Goal: Information Seeking & Learning: Learn about a topic

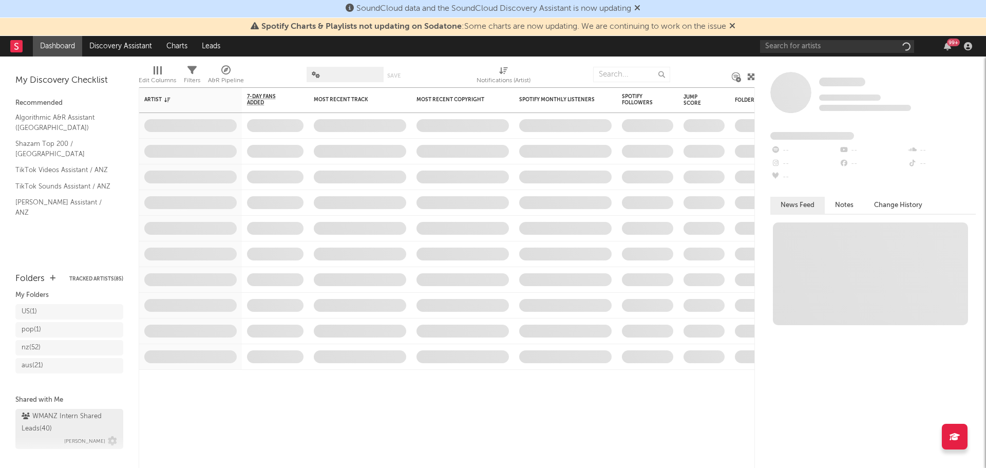
scroll to position [33, 0]
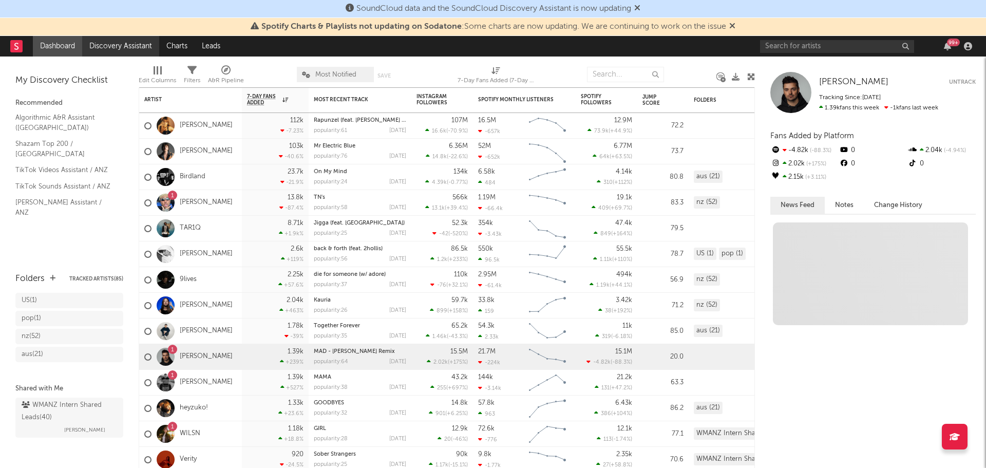
click at [126, 43] on link "Discovery Assistant" at bounding box center [120, 46] width 77 height 21
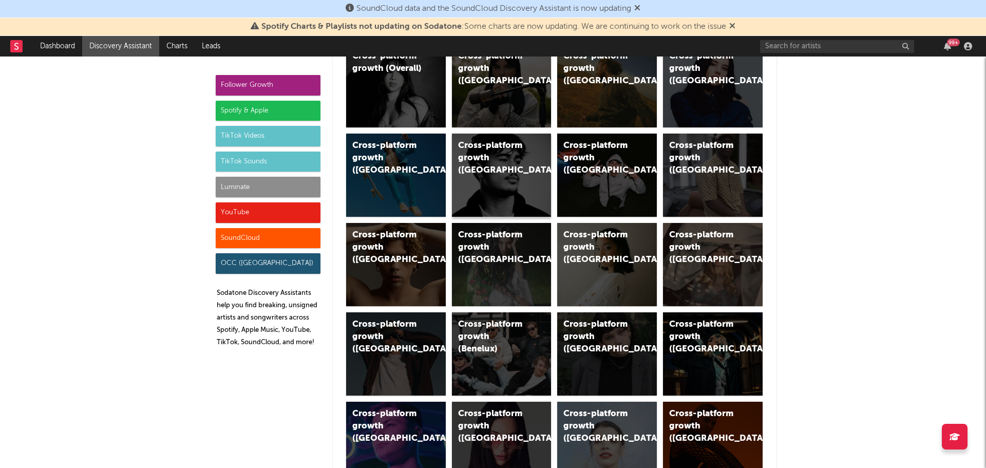
scroll to position [103, 0]
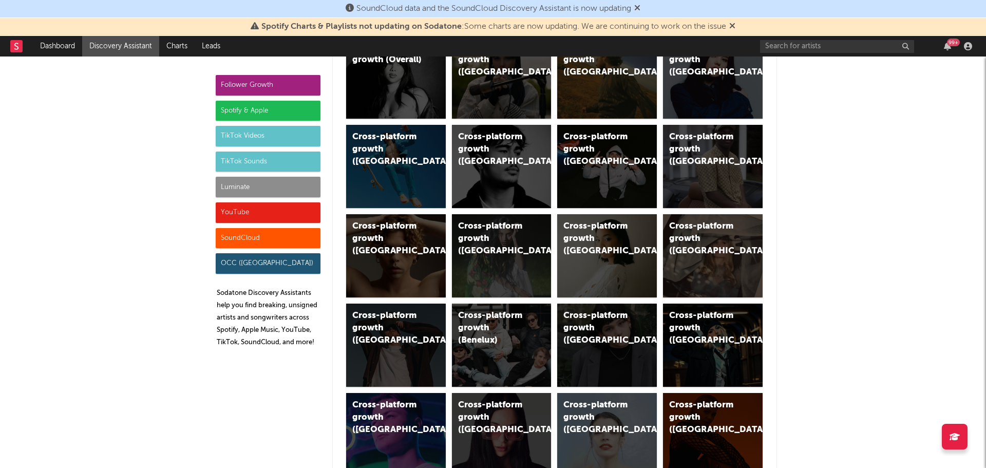
click at [497, 159] on div "Cross-platform growth ([GEOGRAPHIC_DATA])" at bounding box center [493, 149] width 70 height 37
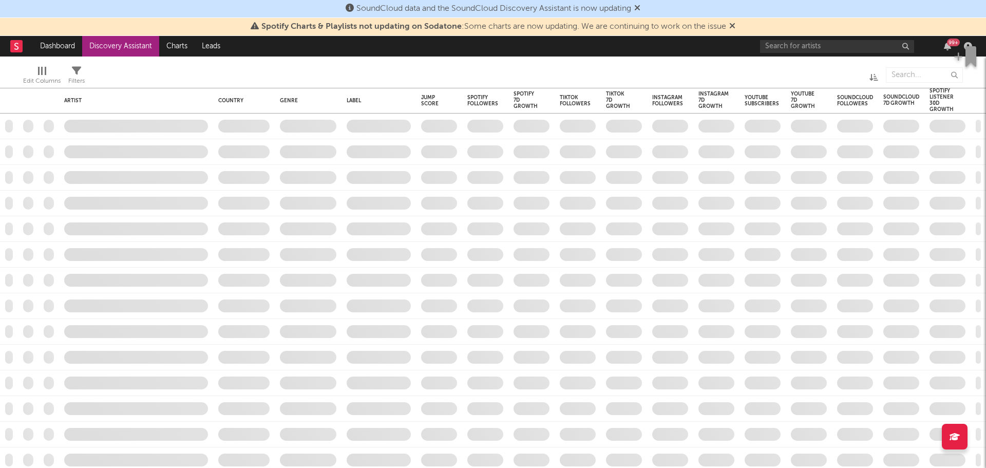
checkbox input "true"
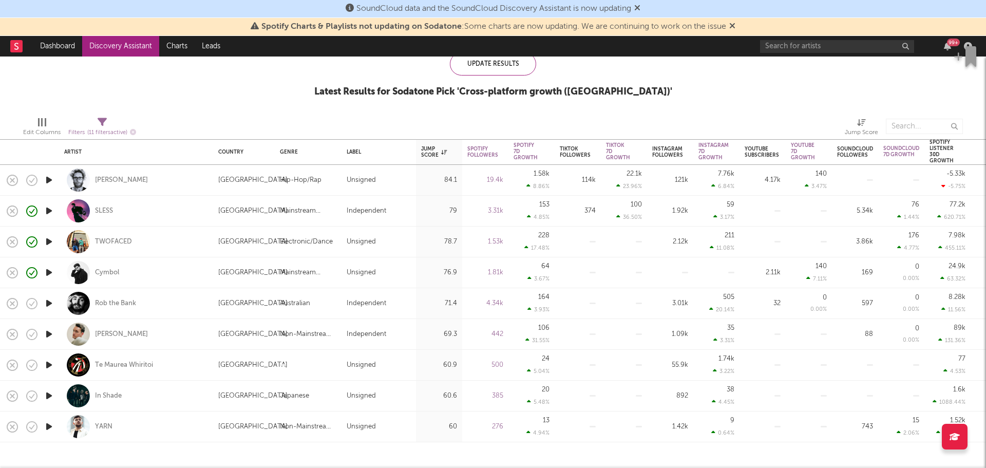
click at [43, 210] on div at bounding box center [49, 211] width 21 height 31
select select "1w"
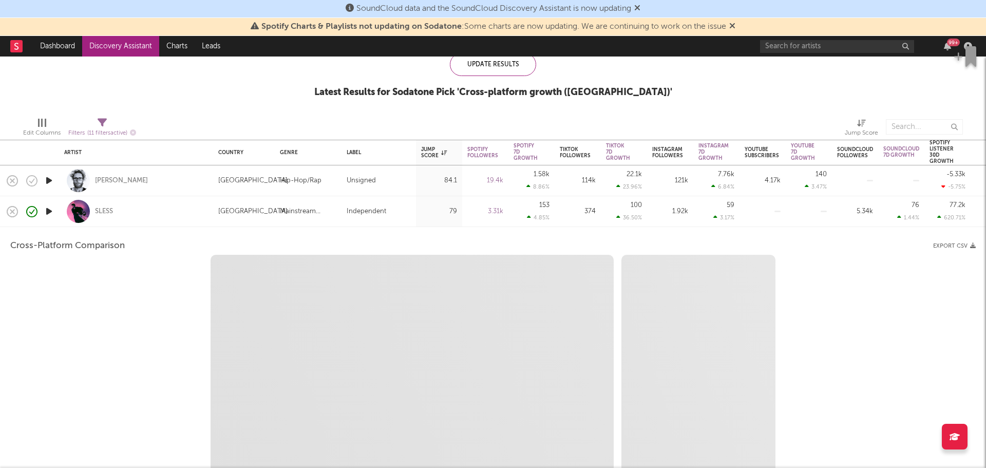
click at [46, 216] on icon "button" at bounding box center [49, 211] width 11 height 13
select select "1w"
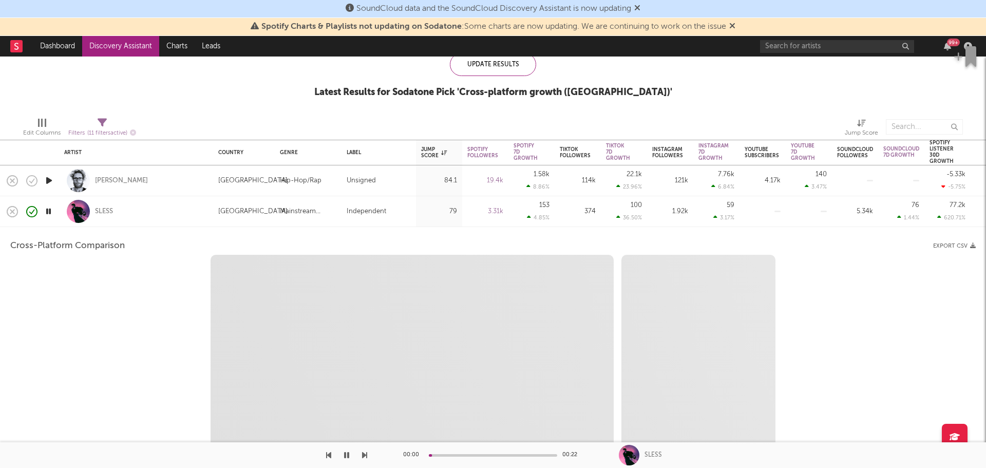
click at [130, 212] on div "SLESS" at bounding box center [136, 211] width 144 height 30
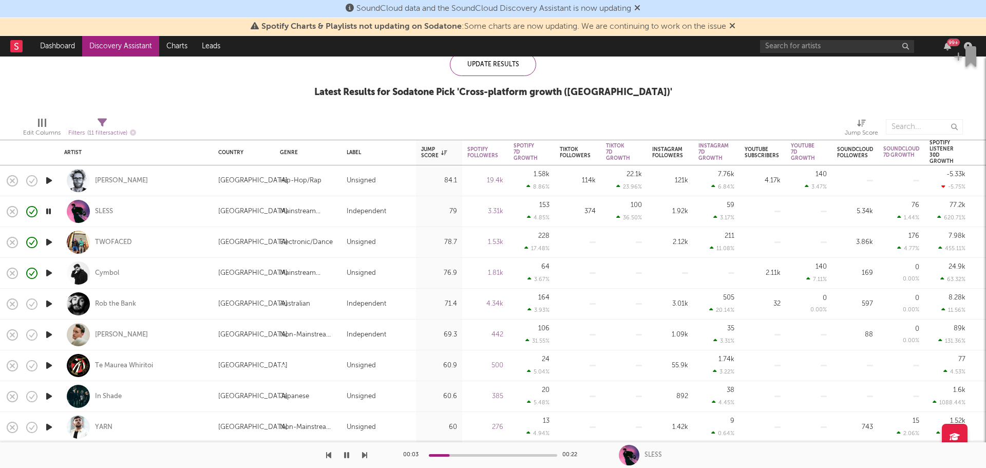
click at [50, 271] on icon "button" at bounding box center [49, 273] width 11 height 13
click at [470, 456] on div at bounding box center [493, 455] width 128 height 3
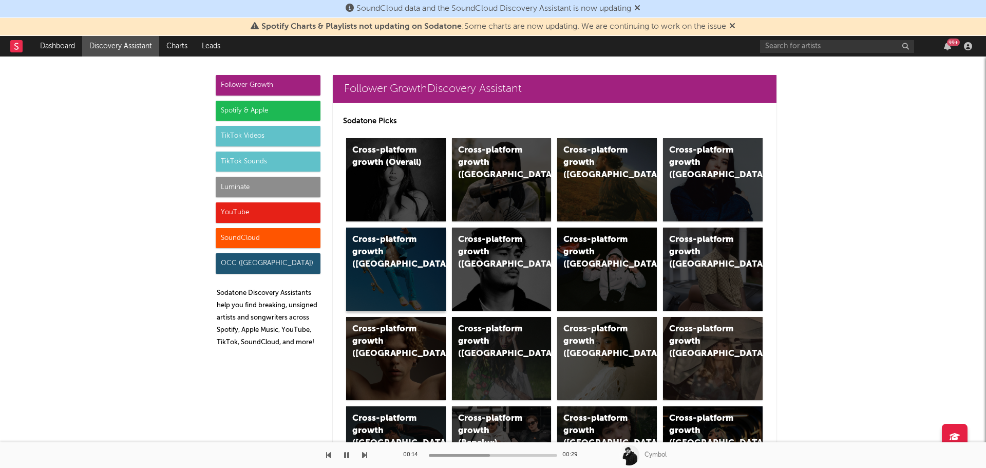
click at [382, 270] on div "Cross-platform growth ([GEOGRAPHIC_DATA])" at bounding box center [387, 252] width 70 height 37
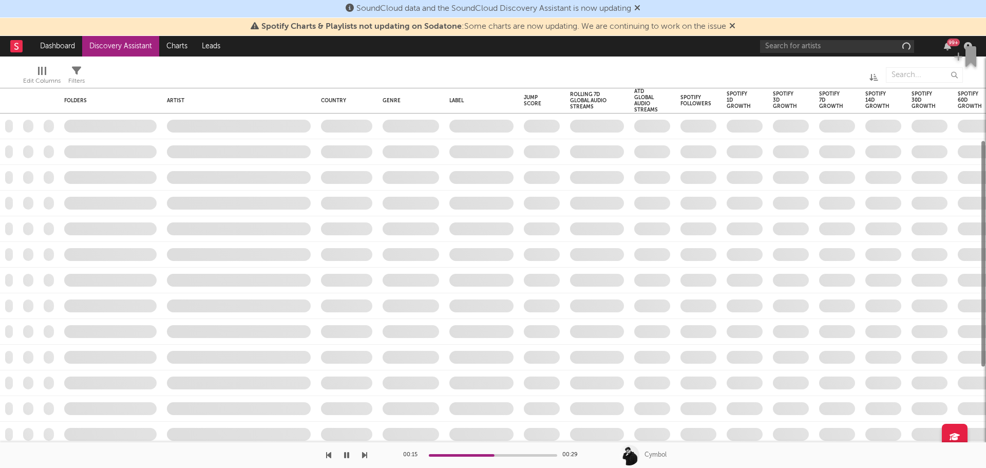
checkbox input "true"
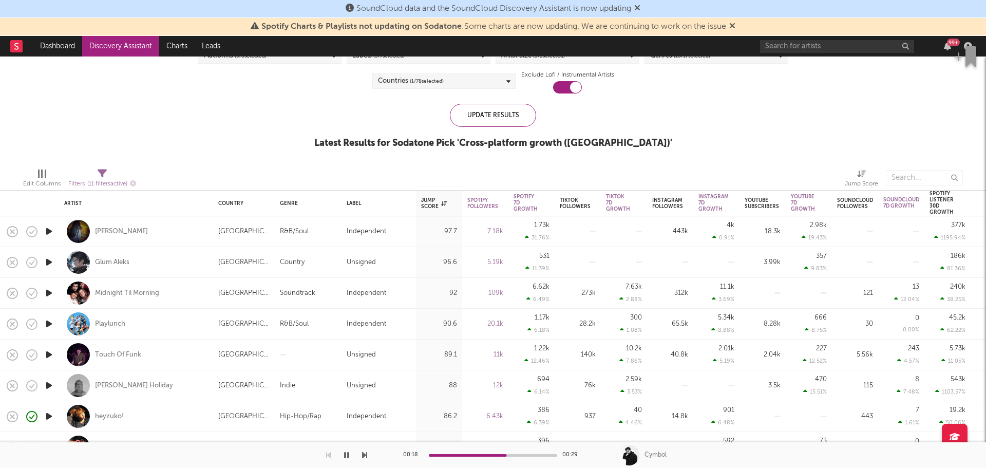
click at [53, 233] on icon "button" at bounding box center [49, 231] width 11 height 13
click at [31, 232] on icon "button" at bounding box center [32, 231] width 14 height 14
click at [58, 234] on icon "button" at bounding box center [56, 231] width 13 height 11
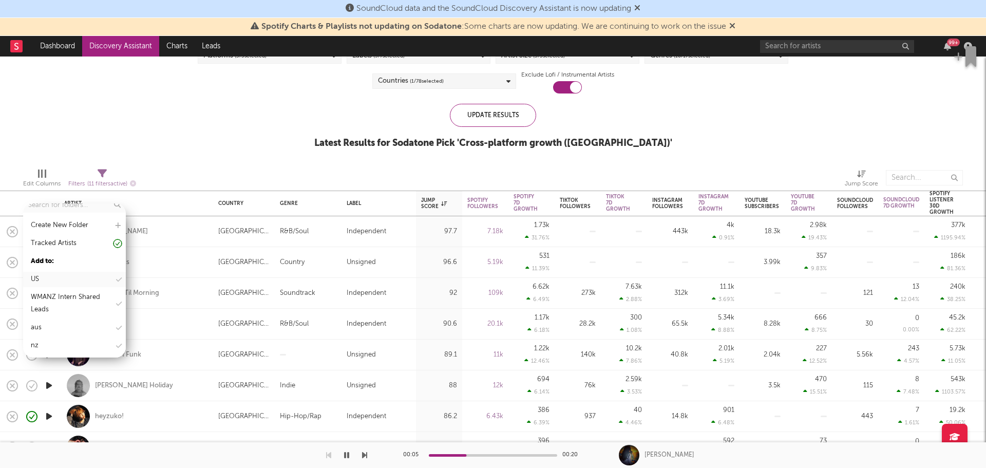
scroll to position [43, 0]
click at [46, 306] on div "aus" at bounding box center [74, 307] width 103 height 15
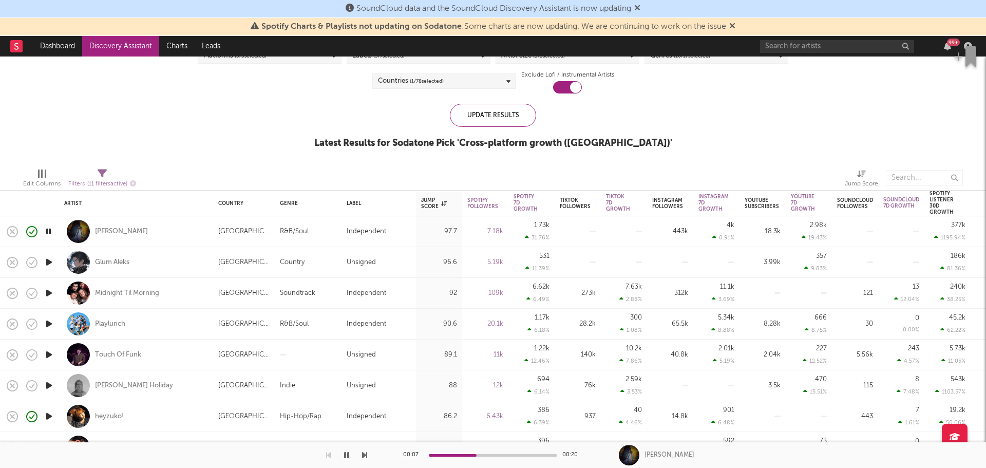
click at [193, 170] on div at bounding box center [313, 178] width 339 height 26
click at [52, 261] on icon "button" at bounding box center [49, 262] width 11 height 13
click at [50, 282] on div at bounding box center [49, 293] width 21 height 31
select select "1w"
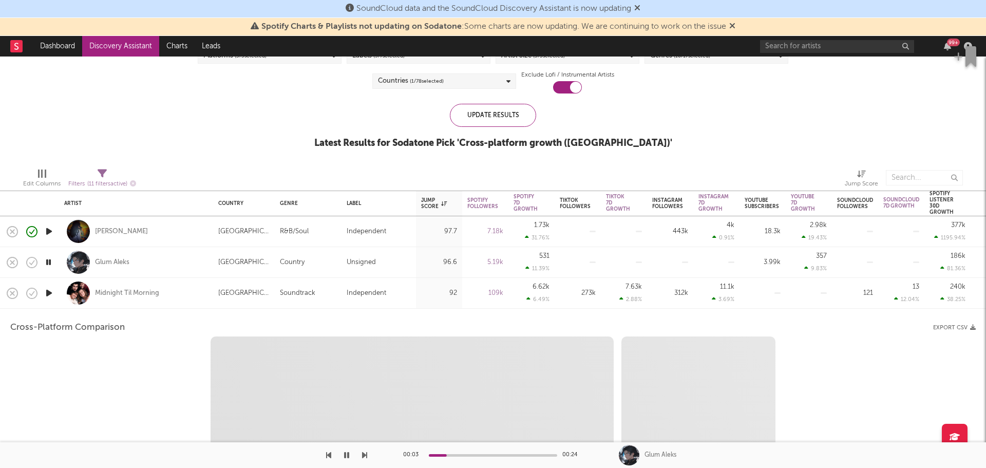
click at [60, 280] on div "Midnight Til Morning" at bounding box center [136, 293] width 154 height 31
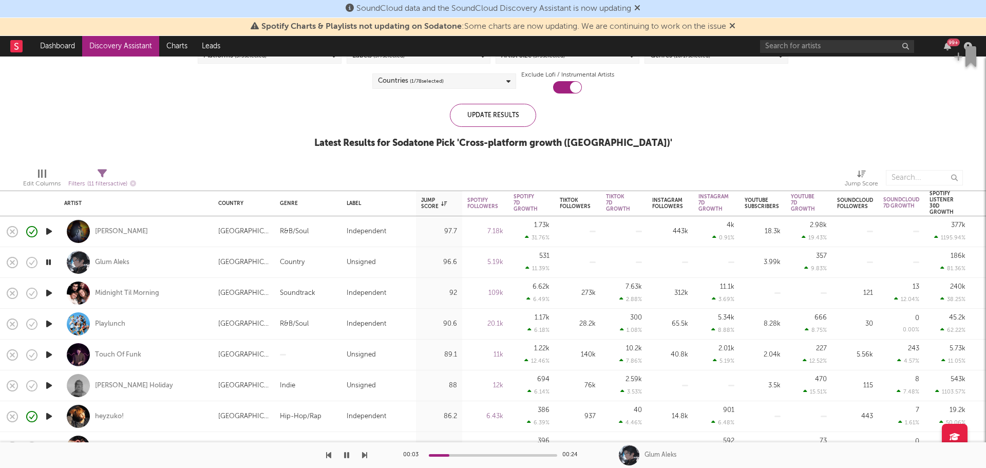
click at [46, 292] on icon "button" at bounding box center [49, 293] width 11 height 13
click at [51, 321] on icon "button" at bounding box center [49, 323] width 11 height 13
click at [49, 290] on icon "button" at bounding box center [49, 293] width 11 height 13
click at [112, 292] on div "Midnight Til Morning" at bounding box center [127, 293] width 64 height 9
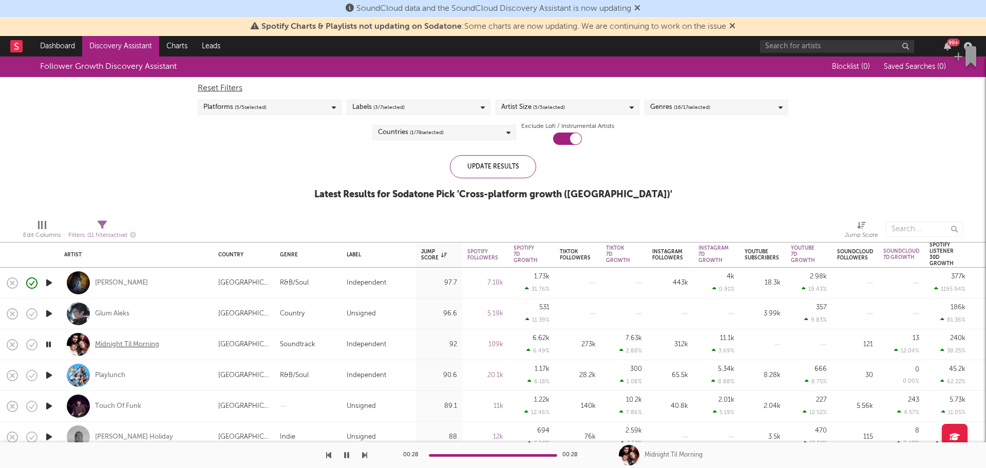
click at [140, 341] on div "Midnight Til Morning" at bounding box center [127, 344] width 64 height 9
click at [35, 346] on icon "button" at bounding box center [32, 344] width 14 height 14
click at [53, 350] on icon "button" at bounding box center [56, 344] width 13 height 11
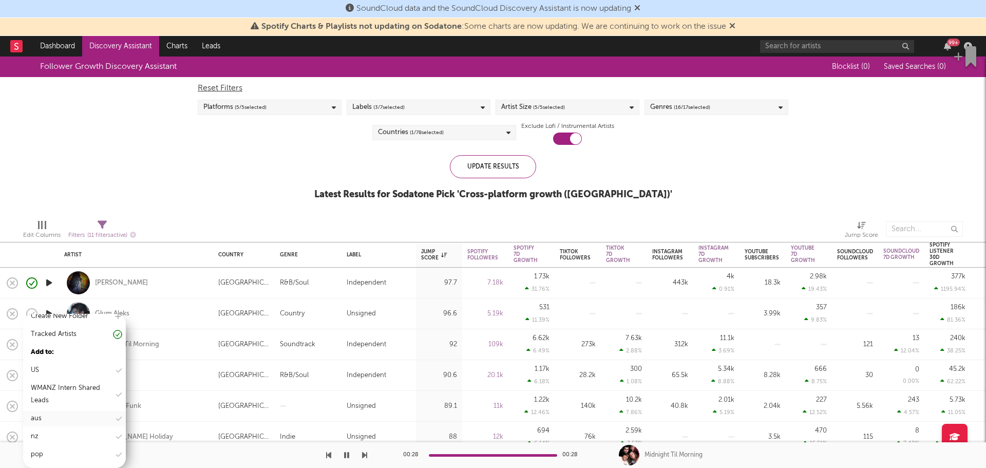
click at [55, 418] on div "aus" at bounding box center [74, 418] width 103 height 15
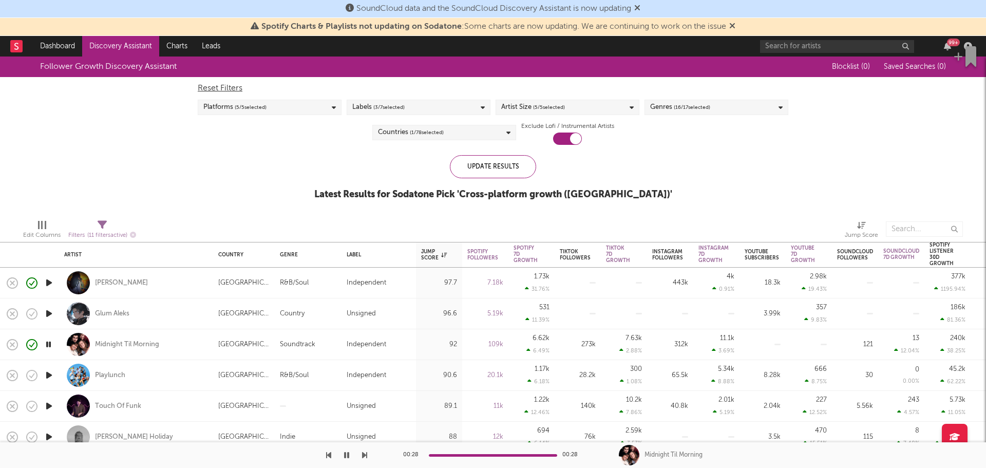
click at [48, 369] on icon "button" at bounding box center [49, 375] width 11 height 13
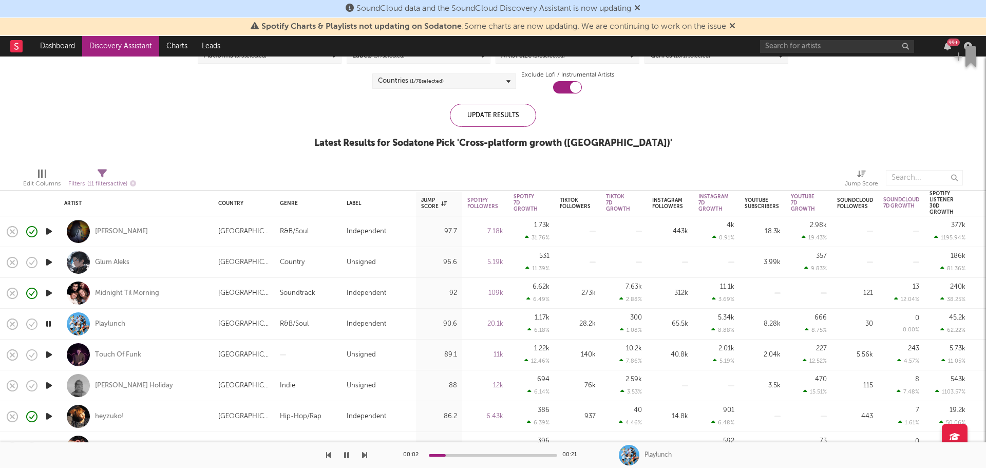
click at [52, 357] on icon "button" at bounding box center [49, 354] width 11 height 13
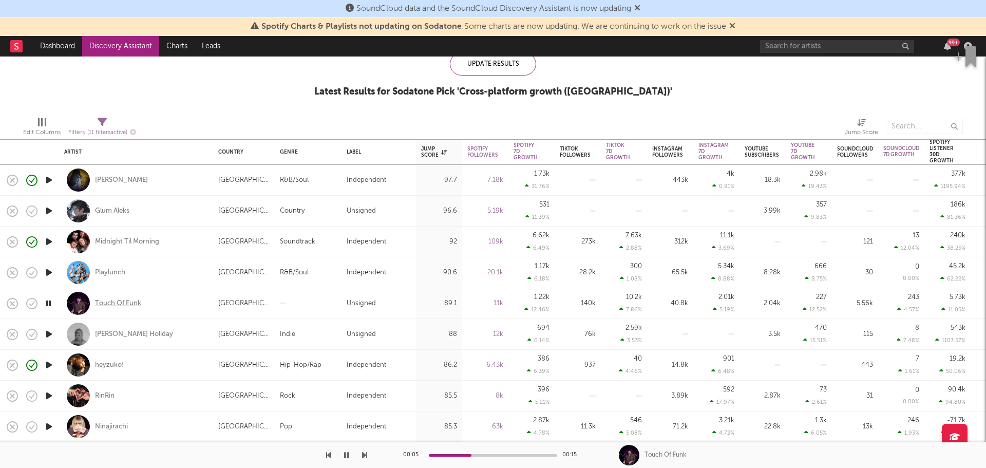
click at [136, 300] on div "Touch Of Funk" at bounding box center [118, 303] width 46 height 9
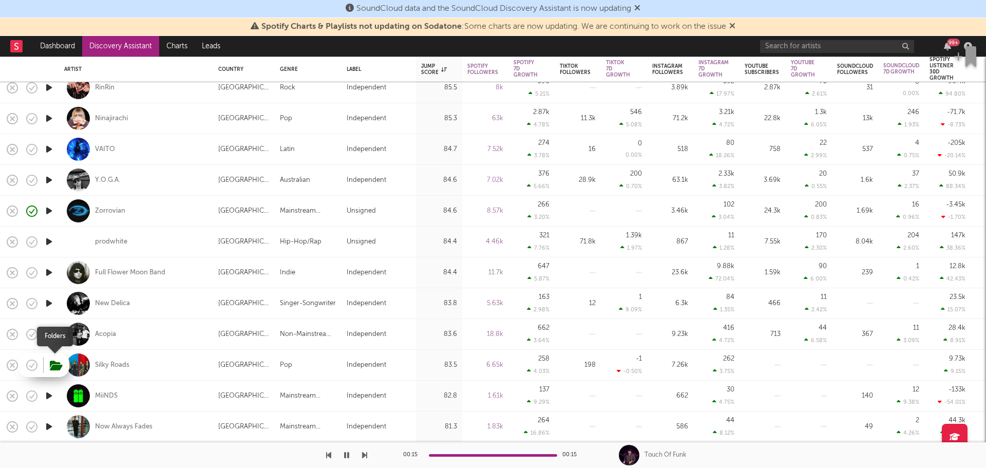
click at [59, 368] on icon "button" at bounding box center [56, 365] width 13 height 11
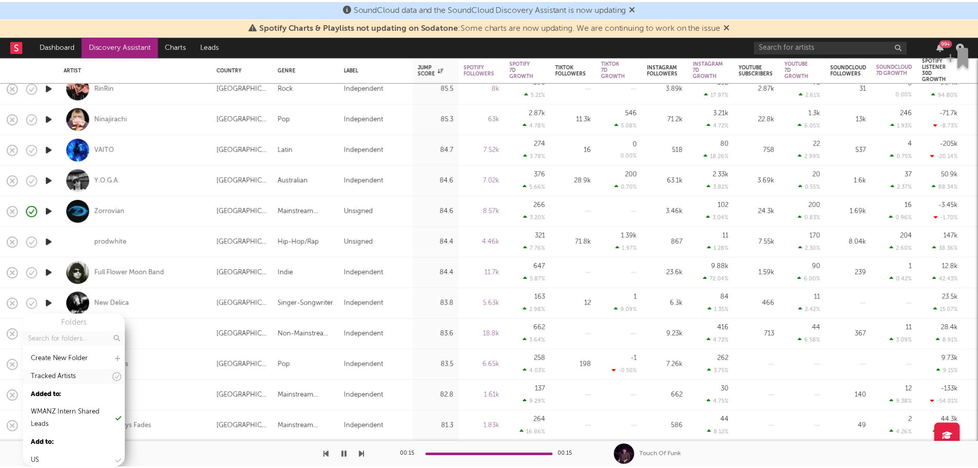
scroll to position [51, 0]
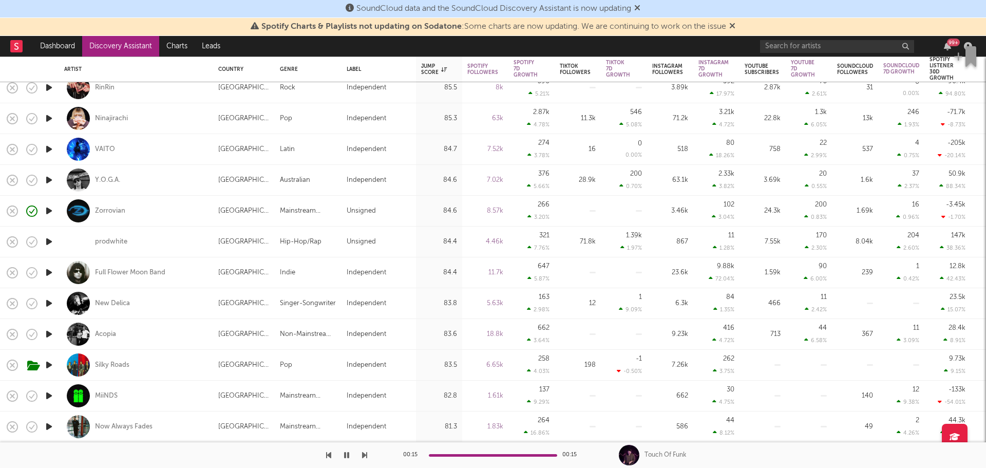
click at [51, 298] on icon "button" at bounding box center [49, 303] width 11 height 13
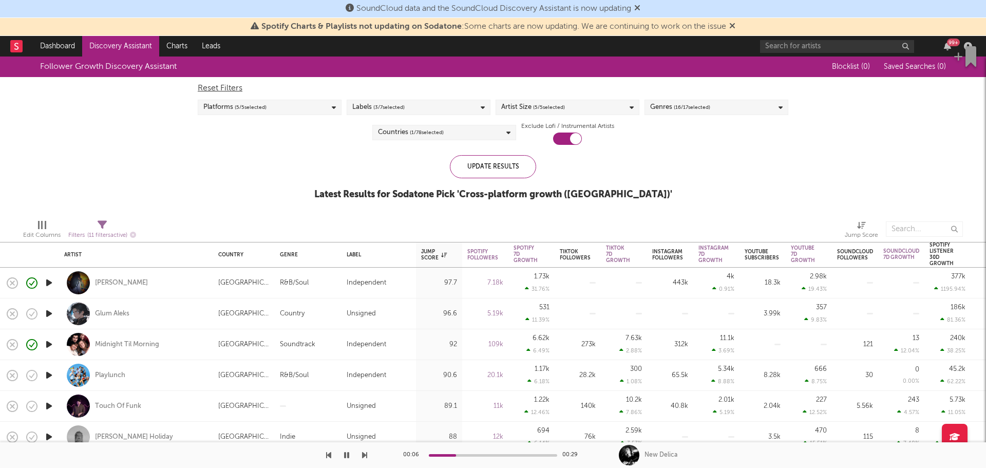
click at [128, 40] on link "Discovery Assistant" at bounding box center [120, 46] width 77 height 21
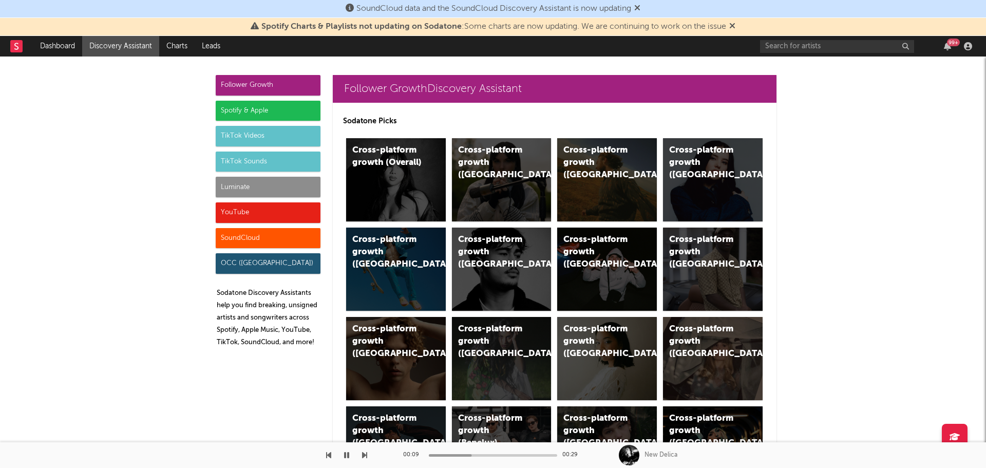
click at [129, 46] on link "Discovery Assistant" at bounding box center [120, 46] width 77 height 21
click at [62, 47] on link "Dashboard" at bounding box center [57, 46] width 49 height 21
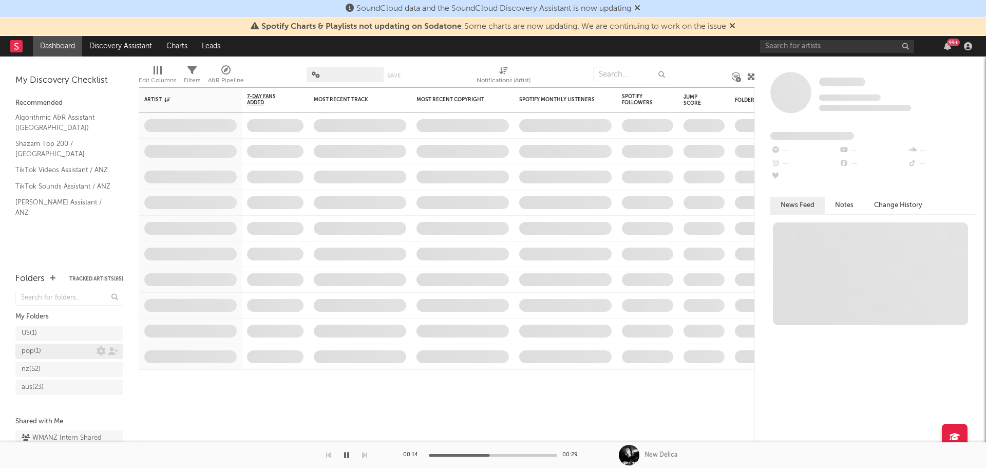
click at [57, 365] on div "nz ( 52 )" at bounding box center [59, 369] width 75 height 12
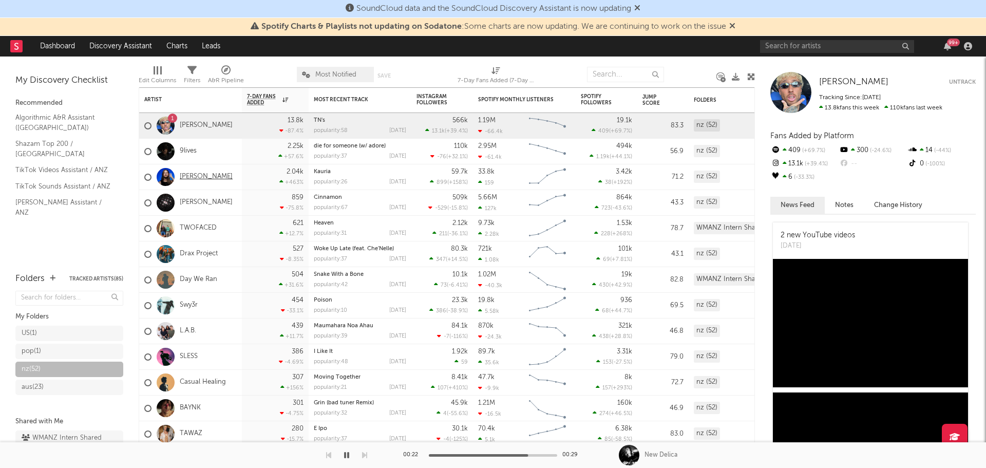
click at [203, 177] on link "[PERSON_NAME]" at bounding box center [206, 177] width 53 height 9
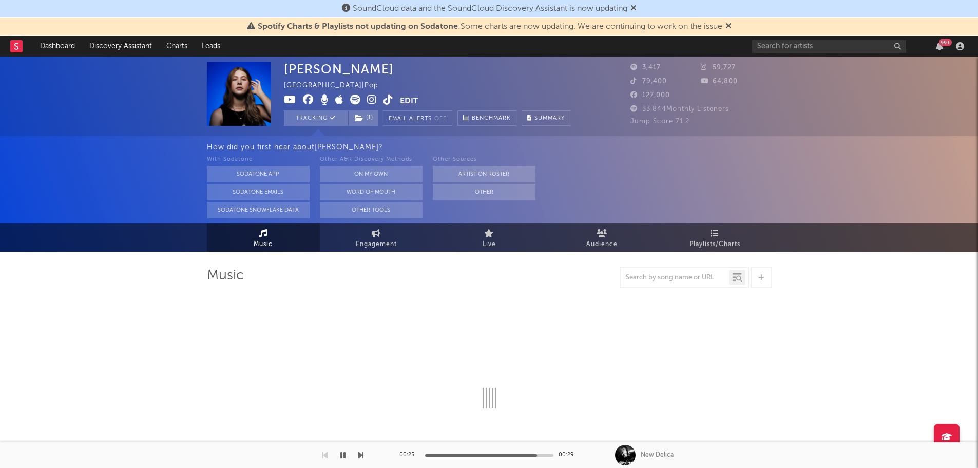
select select "1w"
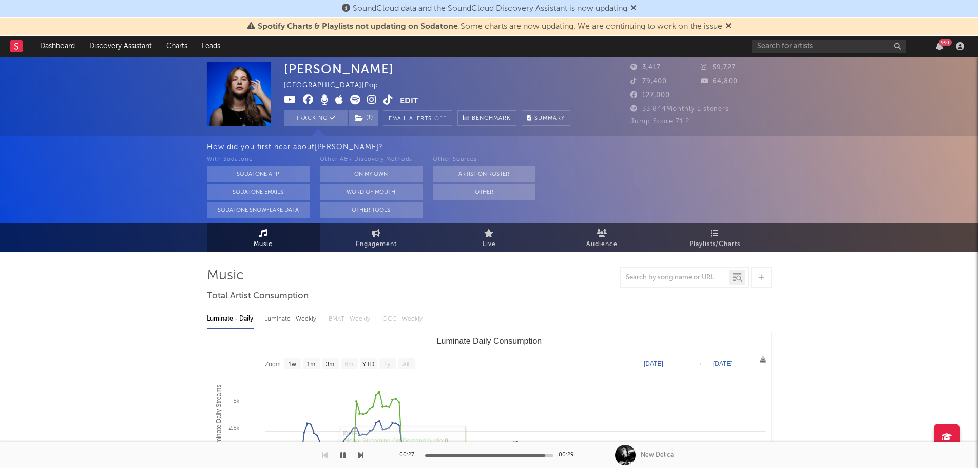
click at [340, 458] on icon "button" at bounding box center [342, 455] width 5 height 8
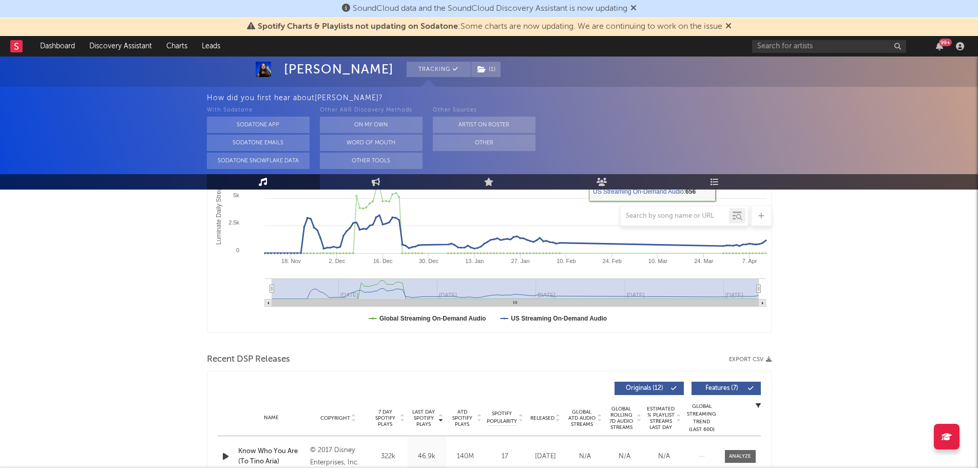
scroll to position [411, 0]
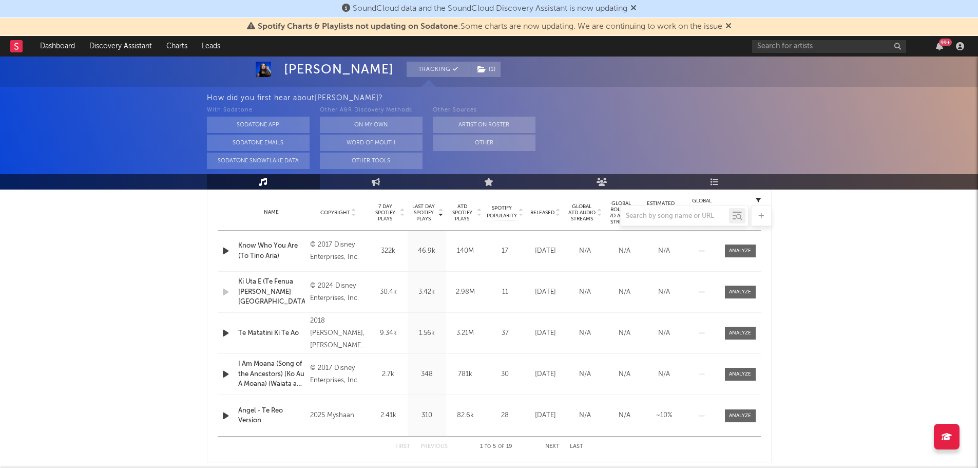
click at [225, 245] on icon "button" at bounding box center [225, 250] width 11 height 13
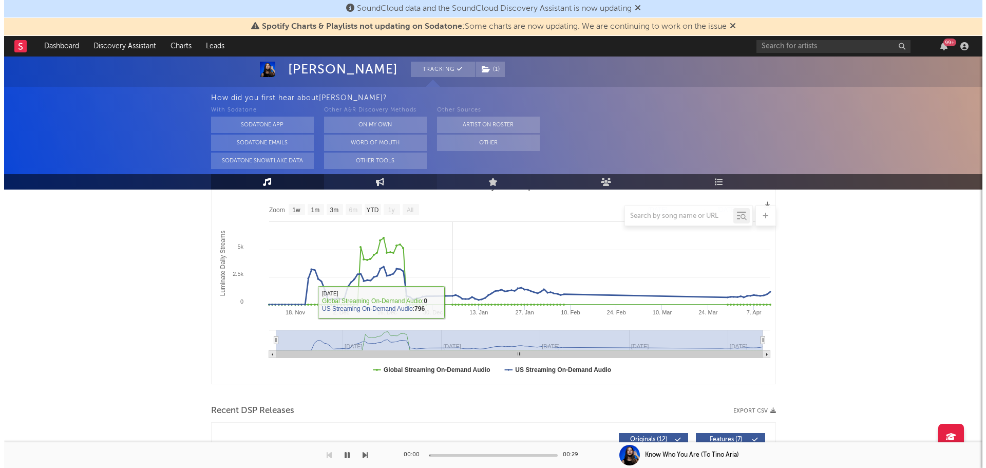
scroll to position [0, 0]
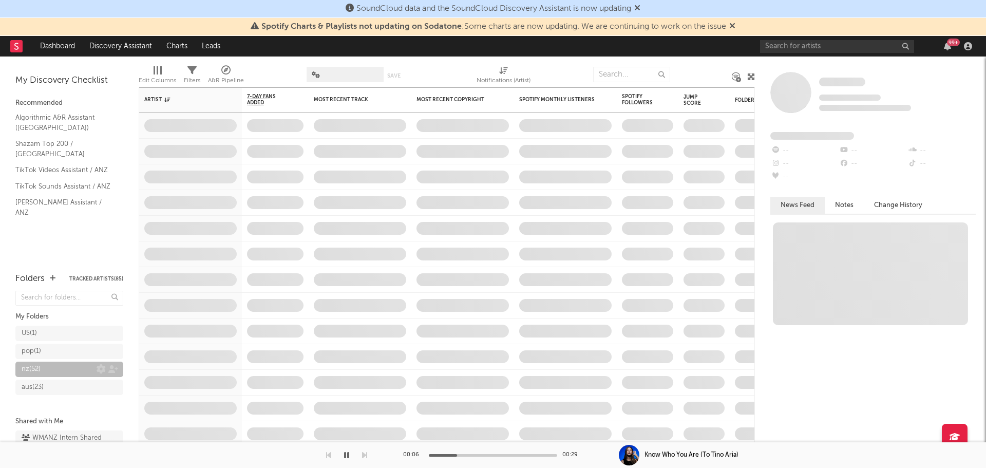
click at [59, 374] on div "nz ( 52 )" at bounding box center [59, 369] width 75 height 12
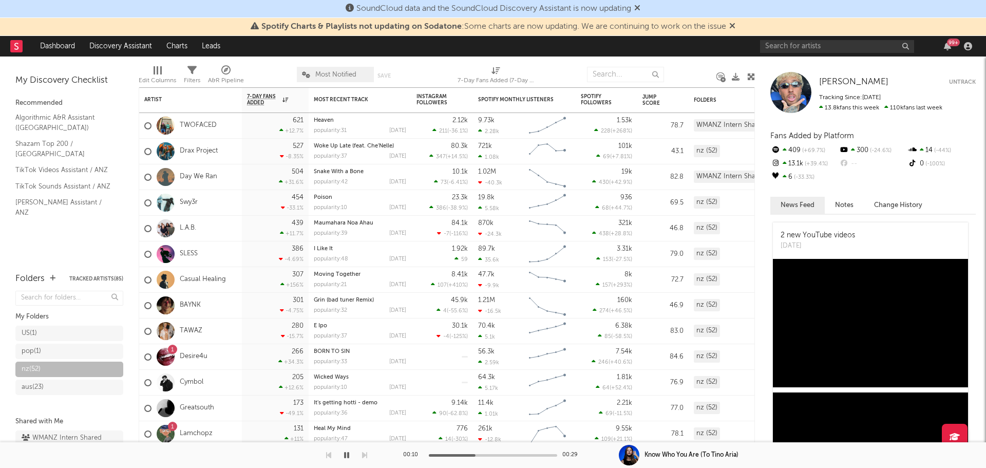
click at [165, 206] on div at bounding box center [166, 203] width 18 height 18
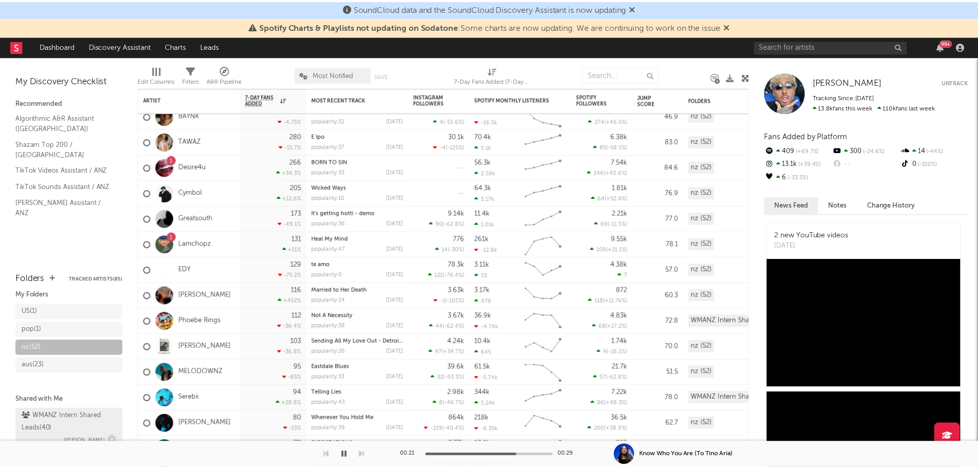
scroll to position [33, 0]
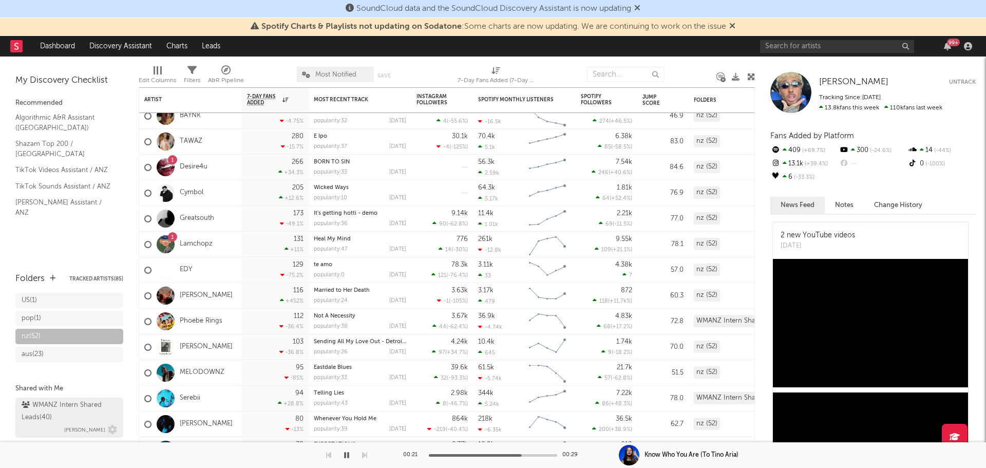
click at [46, 418] on div "WMANZ Intern Shared Leads ( 40 )" at bounding box center [68, 411] width 93 height 25
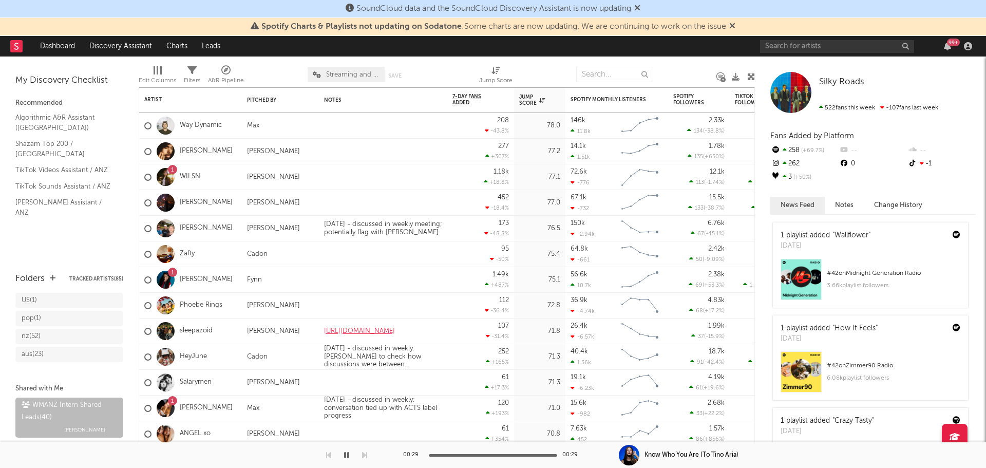
click at [58, 333] on div "nz ( 52 )" at bounding box center [59, 336] width 75 height 12
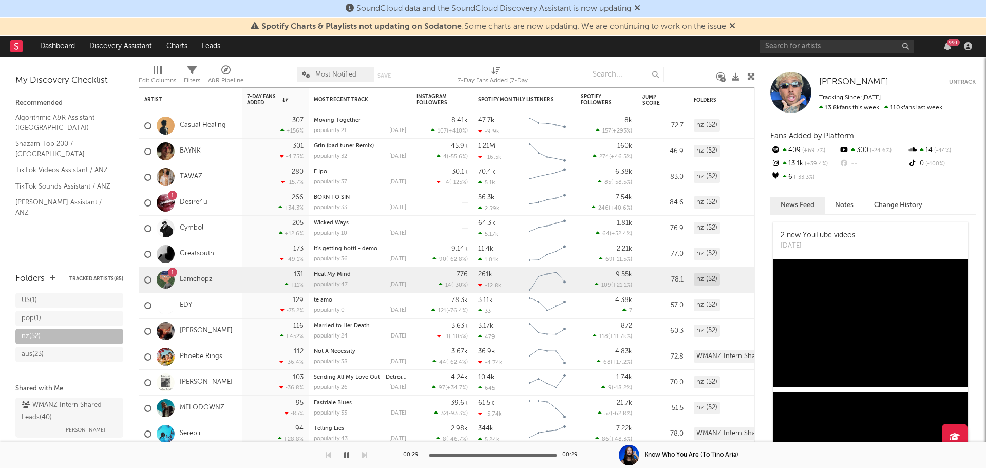
click at [195, 279] on link "Lamchopz" at bounding box center [196, 279] width 33 height 9
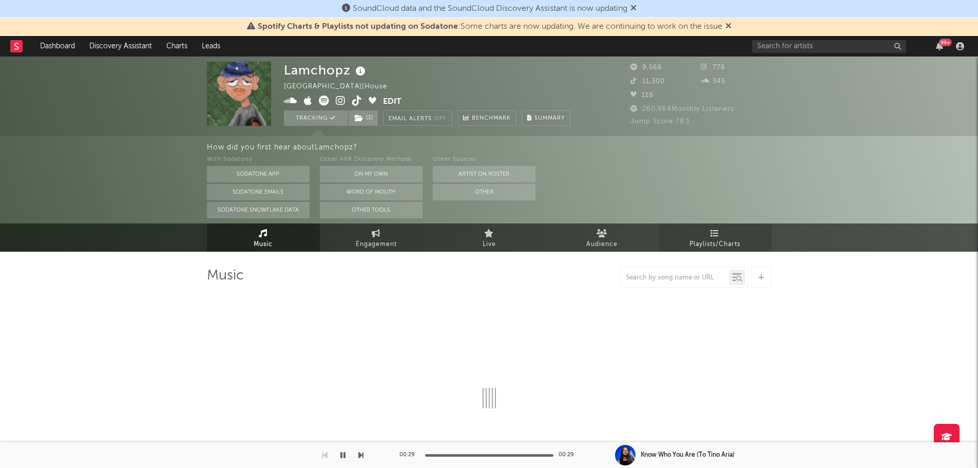
select select "6m"
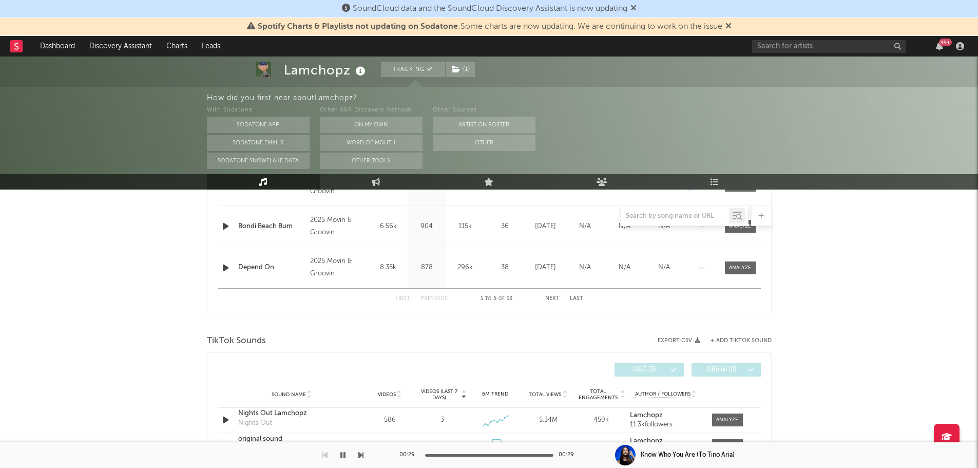
scroll to position [462, 0]
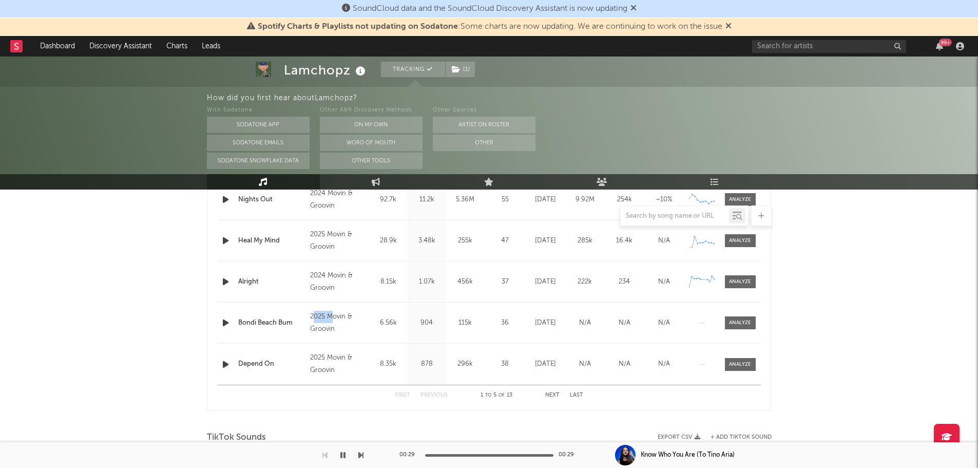
drag, startPoint x: 335, startPoint y: 323, endPoint x: 315, endPoint y: 312, distance: 22.1
click at [315, 312] on div "2025 Movin & Groovin" at bounding box center [338, 323] width 56 height 25
click at [339, 326] on div "2025 Movin & Groovin" at bounding box center [338, 323] width 56 height 25
drag, startPoint x: 341, startPoint y: 330, endPoint x: 310, endPoint y: 313, distance: 35.2
click at [310, 313] on div "2025 Movin & Groovin" at bounding box center [338, 323] width 56 height 25
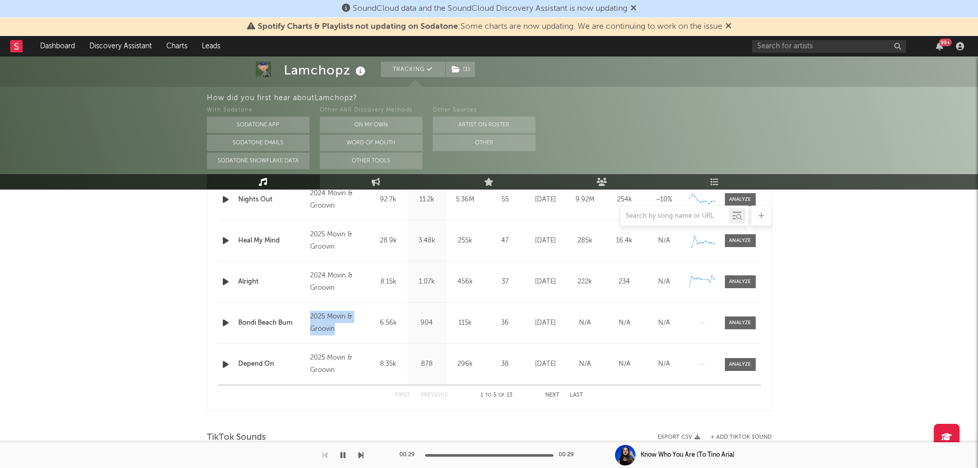
copy div "2025 Movin & Groovin"
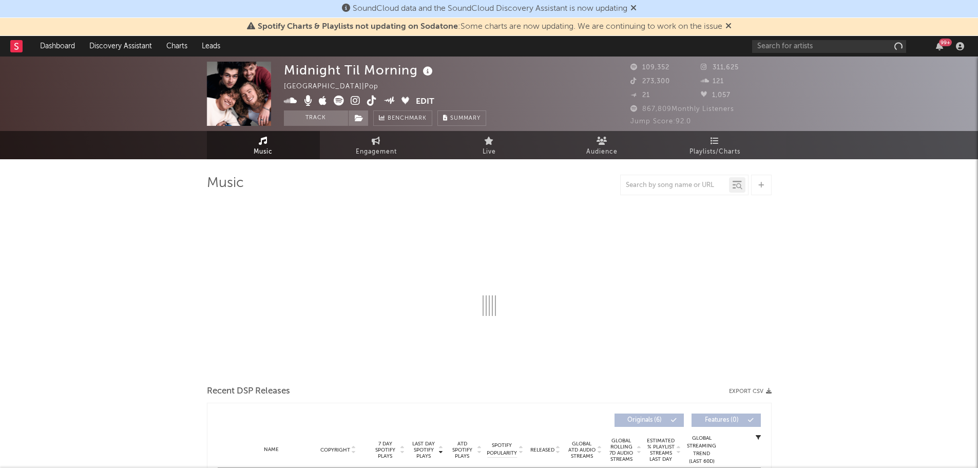
select select "1w"
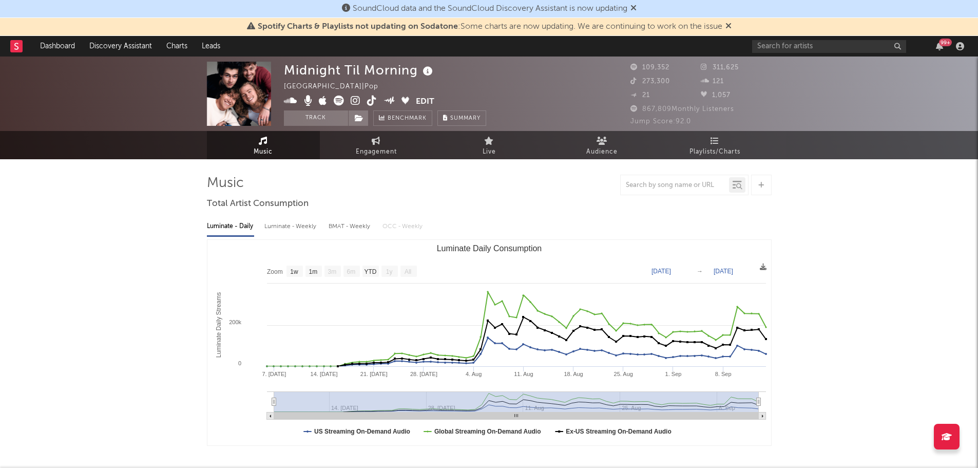
click at [359, 98] on icon at bounding box center [356, 101] width 10 height 10
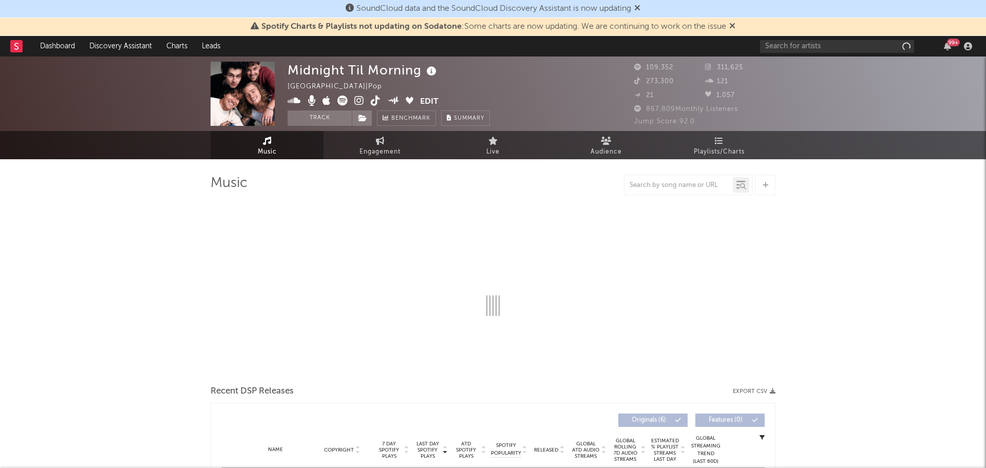
select select "1w"
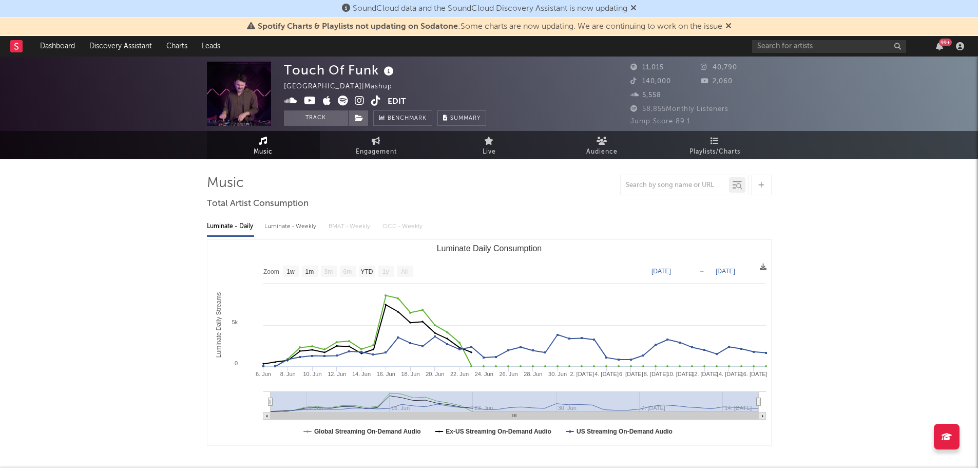
click at [361, 101] on icon at bounding box center [360, 101] width 10 height 10
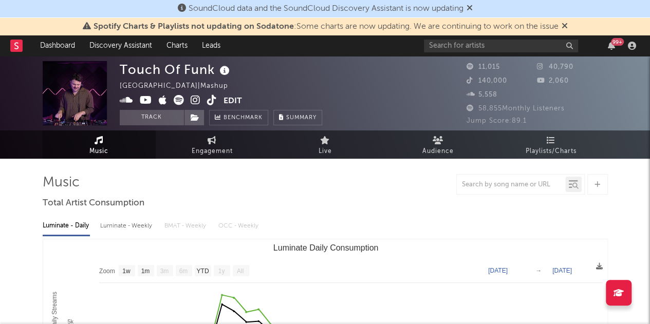
click at [344, 218] on div "Luminate - Daily Luminate - Weekly BMAT - Weekly OCC - Weekly" at bounding box center [325, 225] width 565 height 17
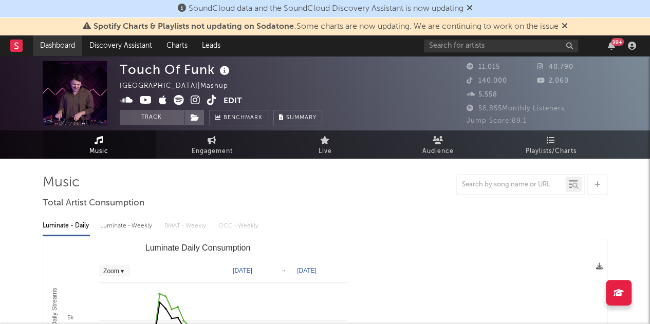
select select "Zoom"
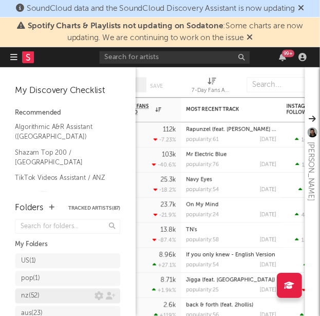
scroll to position [80, 0]
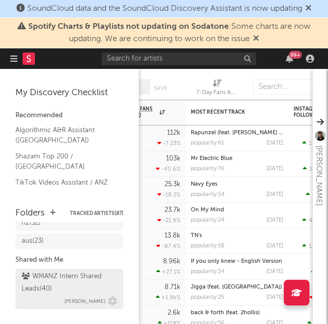
click at [58, 280] on div "WMANZ Intern Shared Leads ( 40 )" at bounding box center [68, 282] width 93 height 25
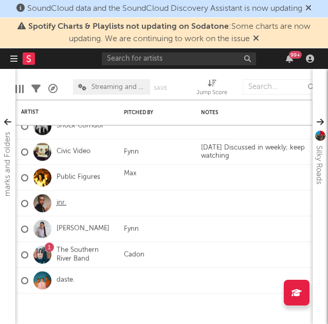
click at [60, 204] on link "jnr." at bounding box center [61, 203] width 10 height 9
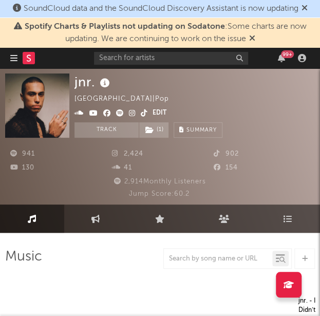
select select "1w"
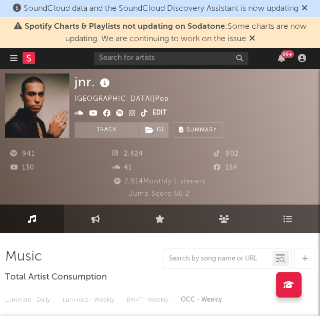
click at [130, 115] on icon at bounding box center [132, 112] width 7 height 7
click at [15, 56] on icon "button" at bounding box center [13, 58] width 7 height 8
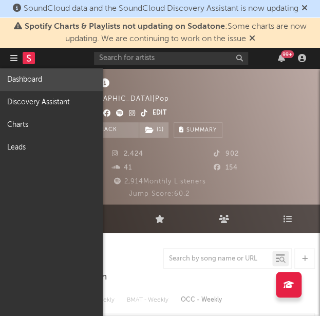
click at [22, 74] on link "Dashboard" at bounding box center [51, 79] width 103 height 23
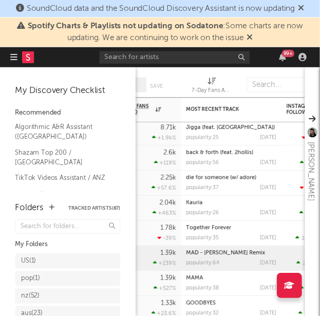
scroll to position [80, 0]
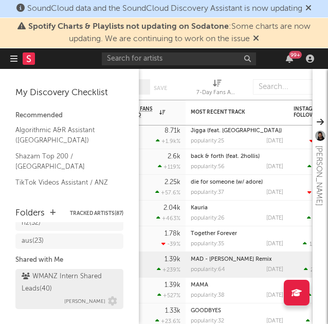
click at [46, 276] on div "WMANZ Intern Shared Leads ( 40 )" at bounding box center [68, 282] width 93 height 25
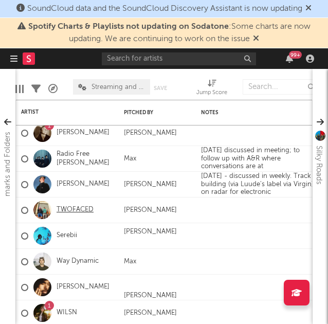
click at [73, 211] on link "TWOFACED" at bounding box center [74, 209] width 37 height 9
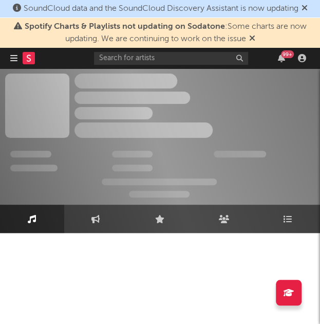
click at [254, 42] on icon at bounding box center [252, 38] width 6 height 8
select select "6m"
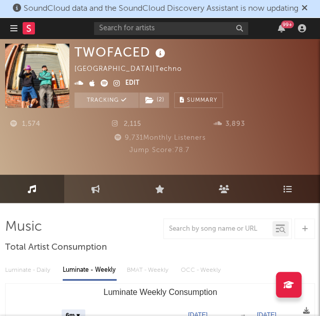
click at [308, 9] on icon at bounding box center [304, 8] width 6 height 8
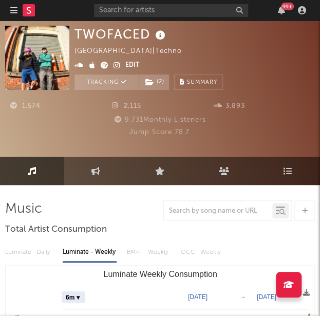
click at [114, 67] on icon at bounding box center [116, 65] width 7 height 7
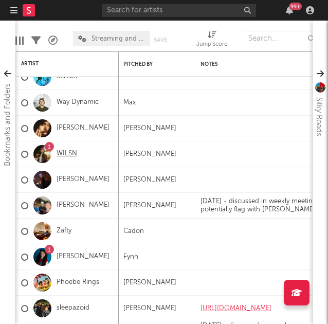
click at [70, 153] on link "WILSN" at bounding box center [66, 153] width 21 height 9
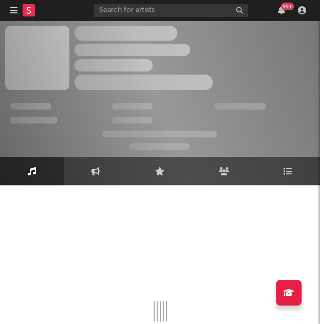
select select "6m"
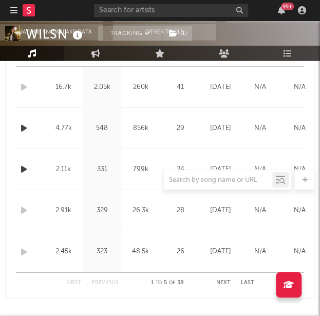
scroll to position [508, 0]
click at [27, 126] on icon "button" at bounding box center [23, 127] width 11 height 13
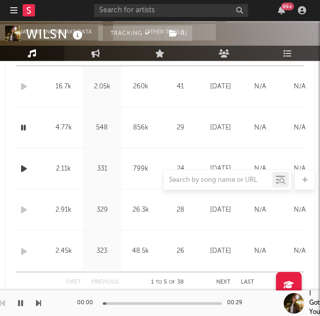
click at [27, 127] on icon "button" at bounding box center [23, 127] width 10 height 13
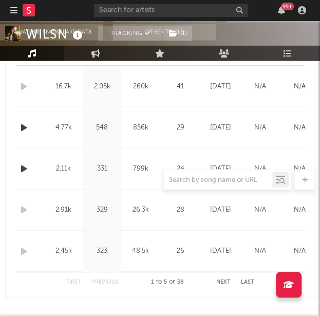
scroll to position [490, 0]
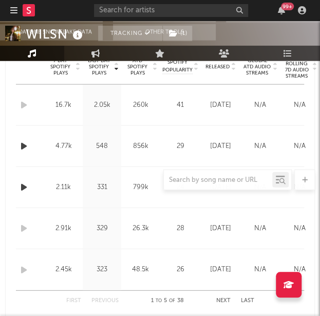
click at [28, 146] on icon "button" at bounding box center [23, 146] width 11 height 13
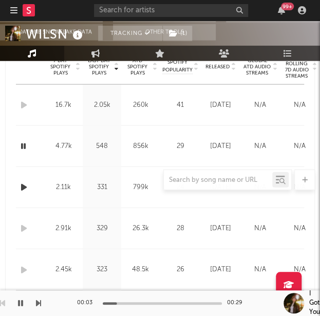
scroll to position [468, 0]
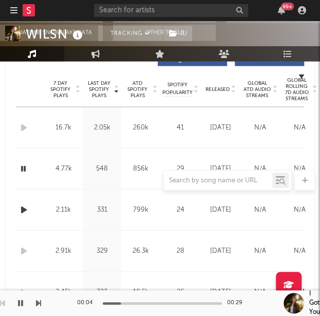
click at [23, 167] on icon "button" at bounding box center [23, 168] width 10 height 13
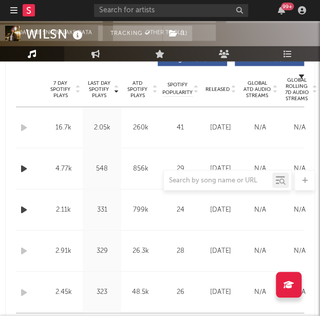
click at [23, 167] on icon "button" at bounding box center [23, 168] width 11 height 13
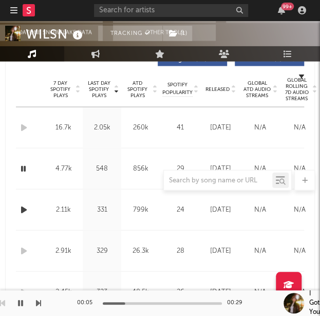
click at [23, 167] on icon "button" at bounding box center [23, 168] width 10 height 13
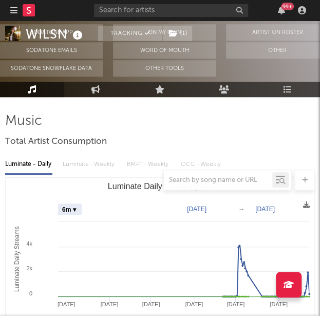
scroll to position [0, 0]
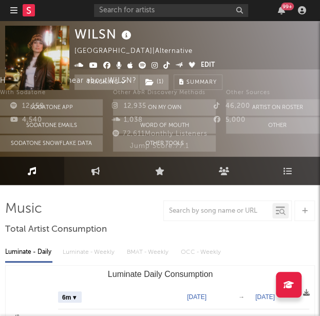
click at [155, 65] on icon at bounding box center [154, 65] width 7 height 7
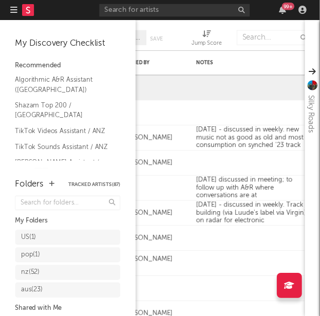
scroll to position [56, 0]
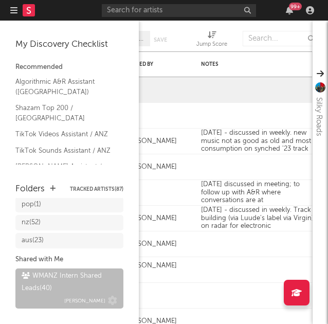
click at [68, 284] on div "WMANZ Intern Shared Leads ( 40 )" at bounding box center [68, 282] width 93 height 25
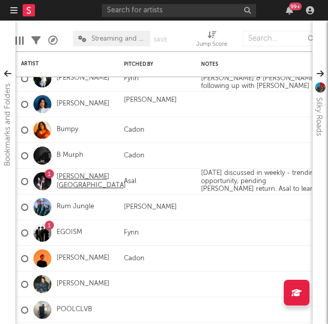
click at [68, 180] on link "[PERSON_NAME][GEOGRAPHIC_DATA]" at bounding box center [90, 181] width 69 height 17
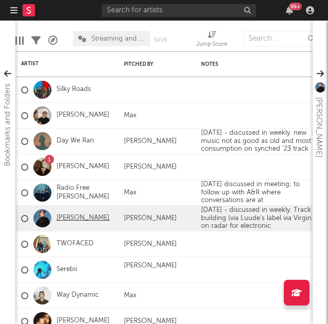
click at [71, 219] on link "[PERSON_NAME]" at bounding box center [82, 218] width 53 height 9
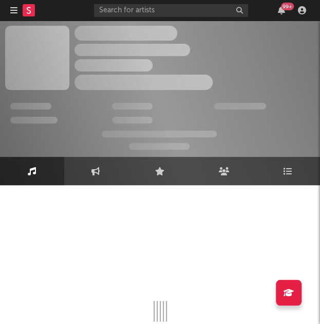
select select "6m"
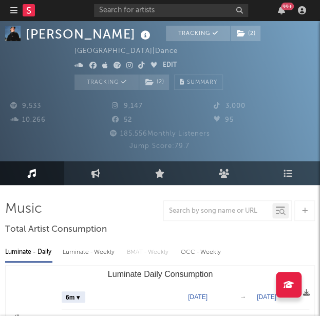
scroll to position [13, 0]
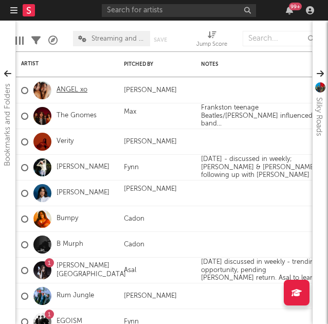
click at [66, 86] on link "ANGEL xo" at bounding box center [71, 90] width 31 height 9
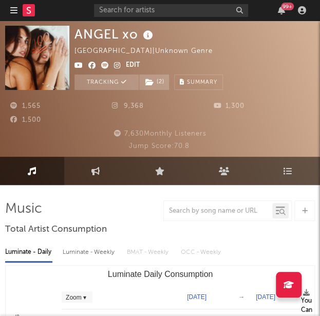
click at [117, 64] on icon at bounding box center [117, 65] width 7 height 7
click at [11, 7] on icon "button" at bounding box center [13, 10] width 7 height 8
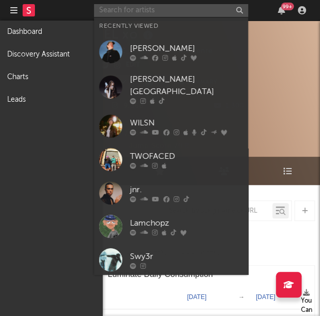
click at [108, 12] on input "text" at bounding box center [171, 10] width 154 height 13
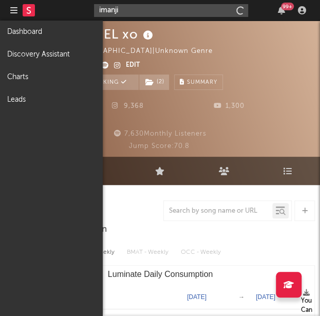
type input "imanji"
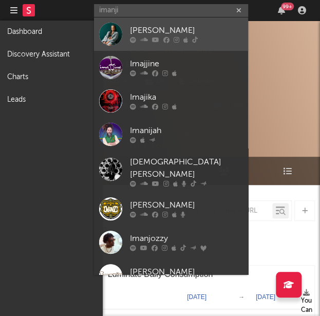
click at [151, 29] on div "[PERSON_NAME]" at bounding box center [186, 31] width 113 height 12
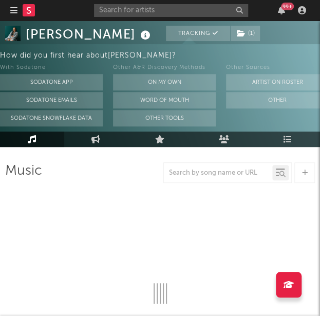
scroll to position [55, 0]
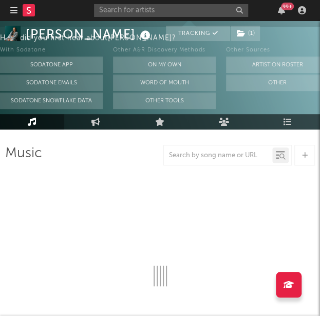
select select "6m"
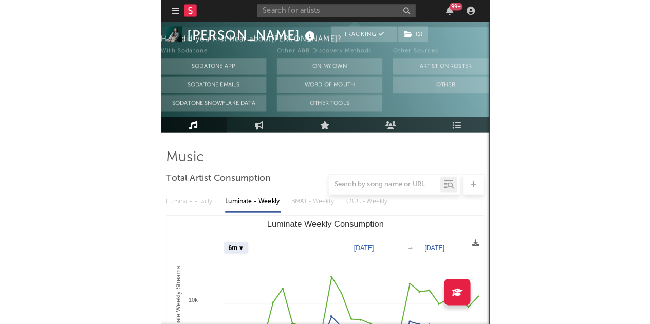
scroll to position [0, 0]
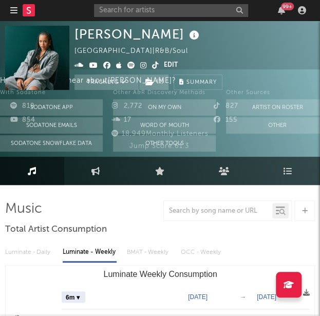
click at [222, 56] on div "Imani-J New Zealand | R&B/Soul Edit Tracking ( 1 ) Email Alerts Off Benchmark S…" at bounding box center [148, 58] width 148 height 64
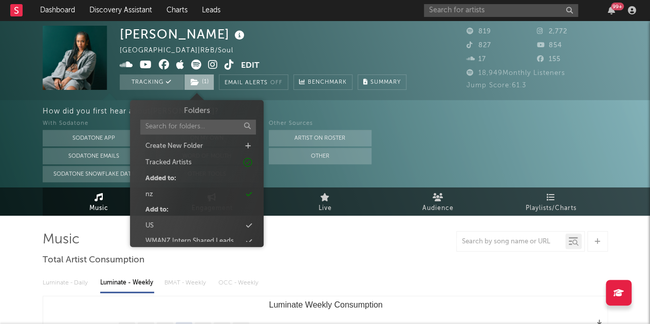
click at [203, 82] on span "( 1 )" at bounding box center [199, 81] width 30 height 15
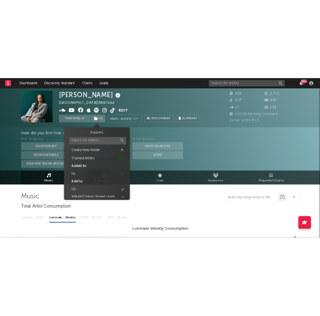
scroll to position [39, 0]
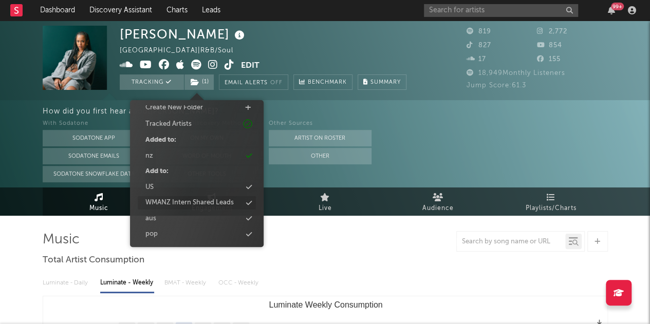
click at [170, 200] on div "WMANZ Intern Shared Leads" at bounding box center [189, 203] width 88 height 10
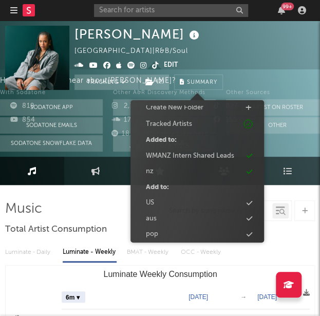
click at [264, 30] on div "Imani-J New Zealand | R&B/Soul Edit Tracking ( 2 ) Email Alerts Off Benchmark S…" at bounding box center [194, 58] width 240 height 64
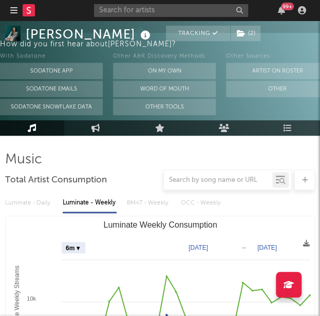
scroll to position [0, 0]
